Goal: Task Accomplishment & Management: Use online tool/utility

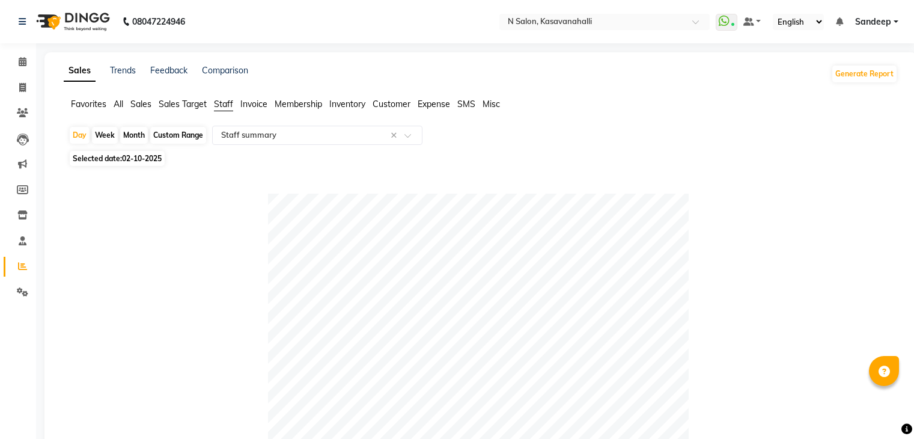
select select "full_report"
select select "csv"
click at [17, 88] on span at bounding box center [22, 88] width 21 height 14
select select "service"
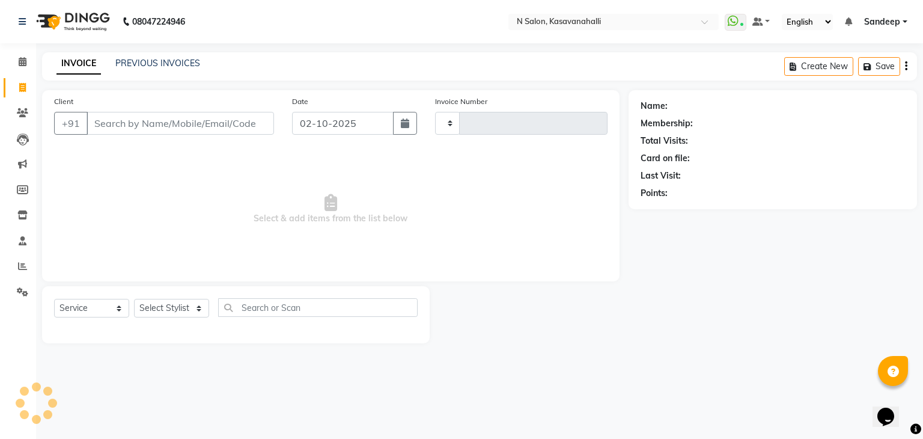
type input "2433"
select select "7111"
click at [183, 303] on select "Select Stylist Abisekh [PERSON_NAME] Choinam Karan Manju Owner [PERSON_NAME] [P…" at bounding box center [171, 308] width 75 height 19
select select "75765"
click at [134, 299] on select "Select Stylist Abisekh [PERSON_NAME] Choinam Karan Manju Owner [PERSON_NAME] [P…" at bounding box center [171, 308] width 75 height 19
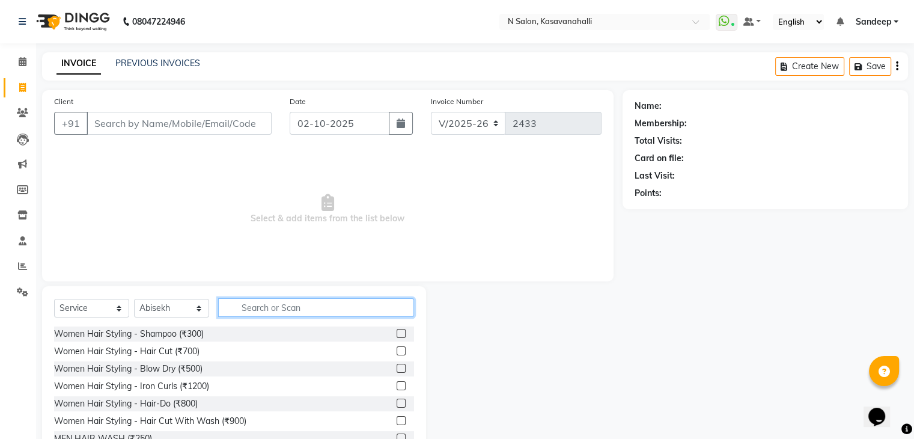
click at [298, 303] on input "text" at bounding box center [316, 307] width 196 height 19
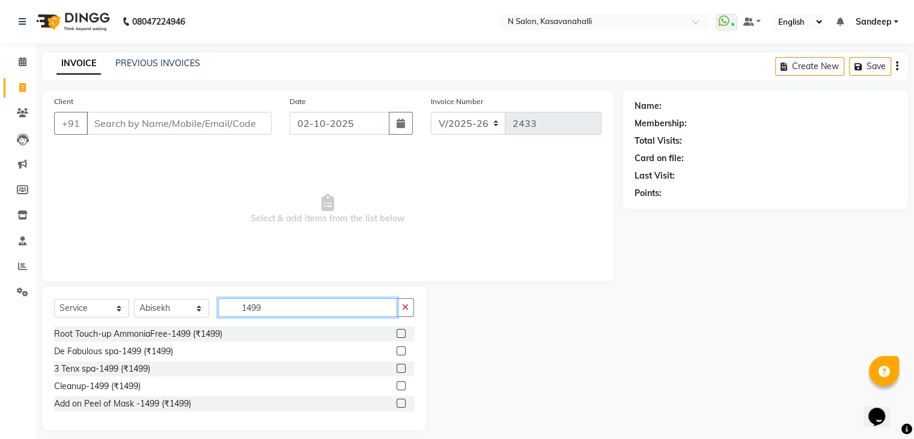
type input "1499"
click at [403, 330] on label at bounding box center [401, 333] width 9 height 9
click at [403, 330] on input "checkbox" at bounding box center [401, 334] width 8 height 8
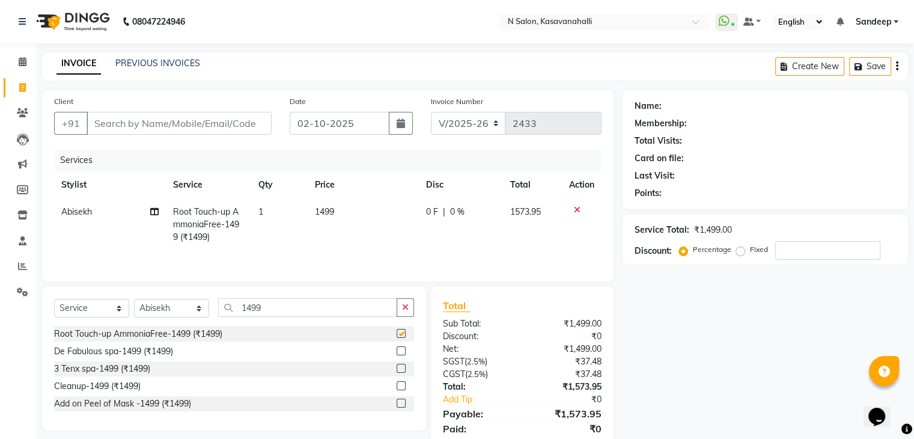
checkbox input "false"
click at [192, 132] on input "Client" at bounding box center [179, 123] width 185 height 23
type input "9"
type input "0"
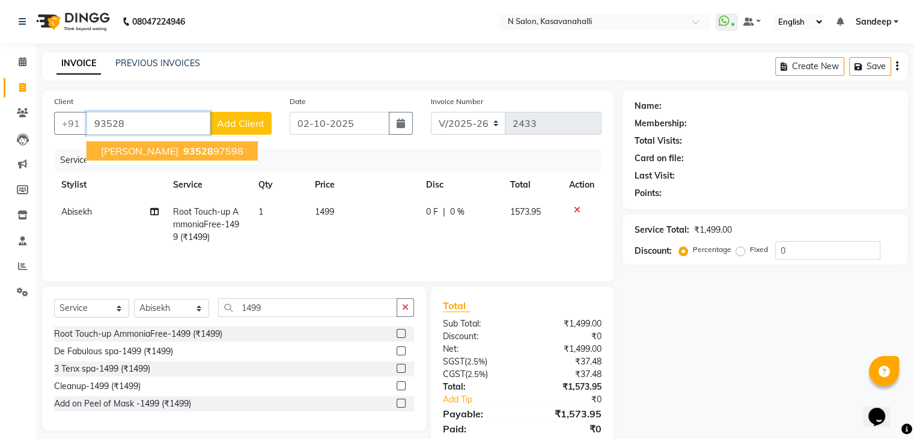
click at [185, 150] on ngb-highlight "93528 97598" at bounding box center [212, 151] width 62 height 12
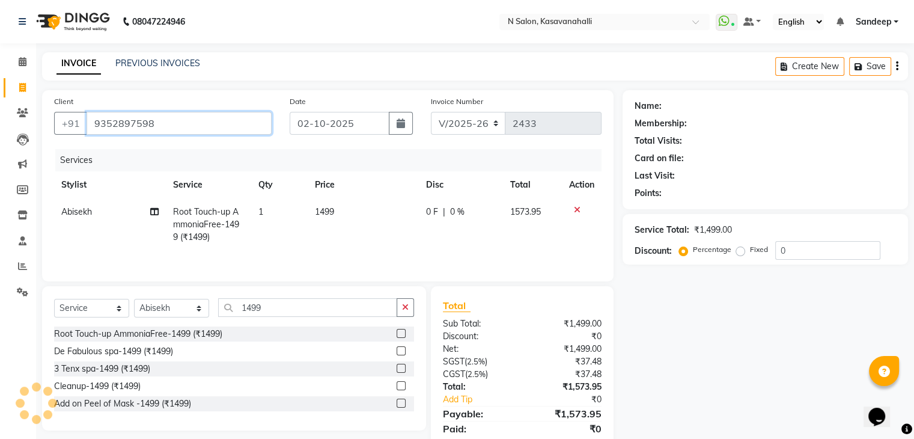
type input "9352897598"
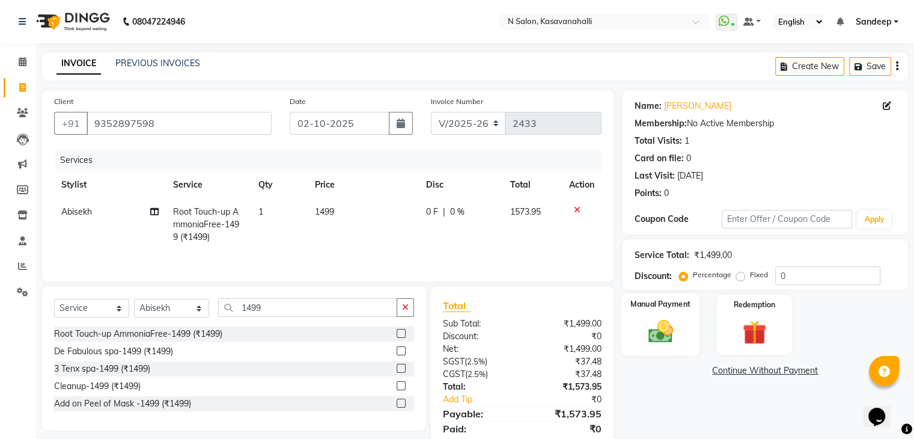
click at [669, 351] on div "Manual Payment" at bounding box center [660, 324] width 79 height 62
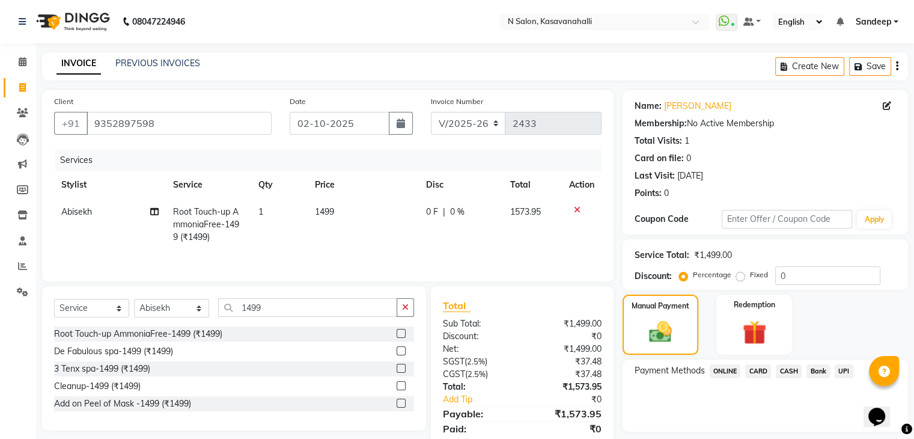
click at [760, 368] on span "CARD" at bounding box center [758, 371] width 26 height 14
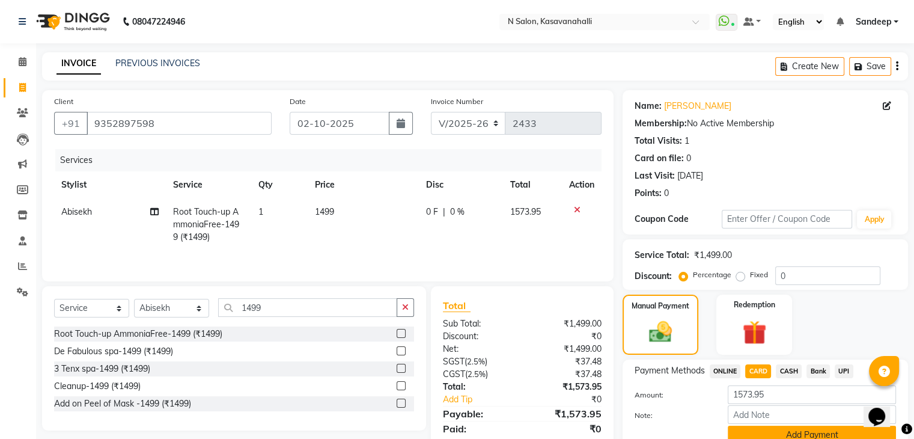
click at [793, 430] on button "Add Payment" at bounding box center [812, 434] width 168 height 19
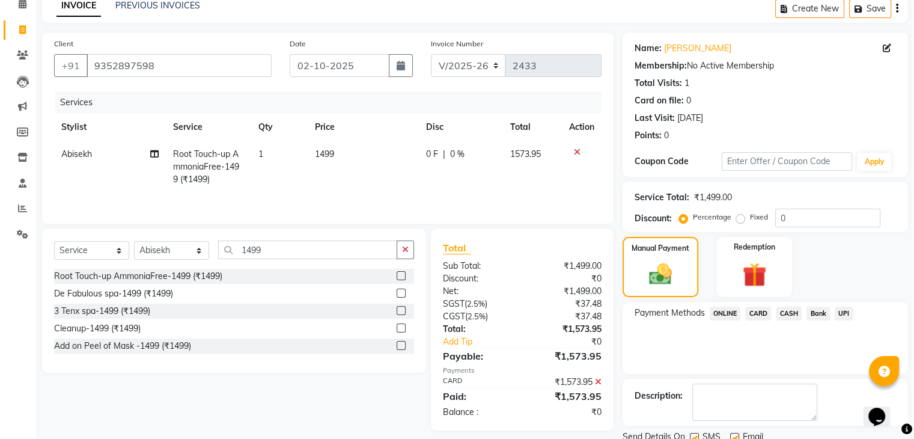
scroll to position [103, 0]
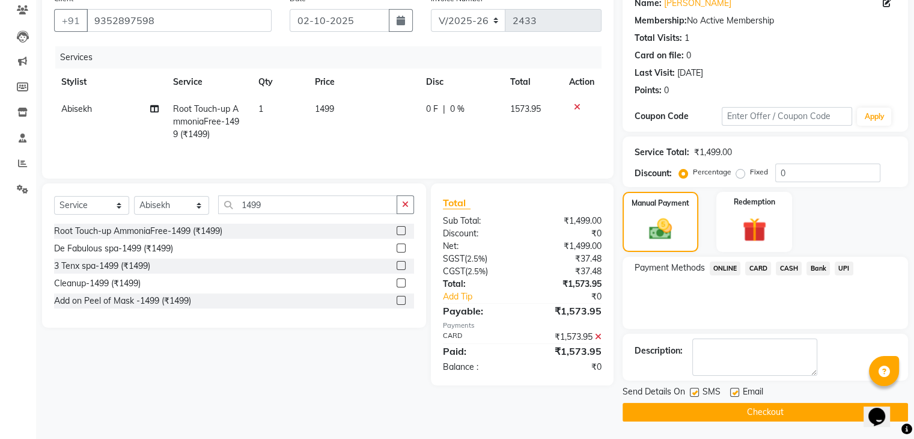
click at [795, 414] on button "Checkout" at bounding box center [765, 412] width 285 height 19
